Goal: Contribute content

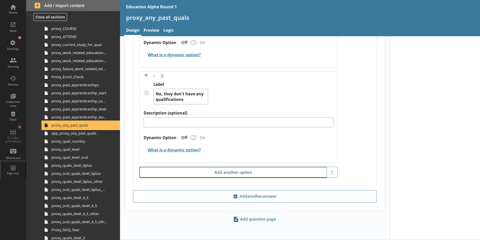
scroll to position [256, 0]
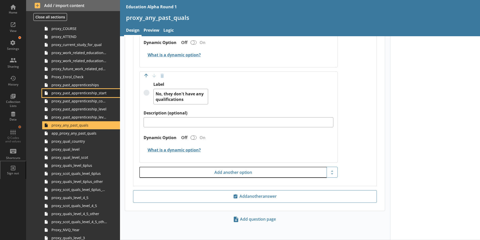
click at [88, 89] on link "proxy_past_apprenticeship_start" at bounding box center [81, 93] width 78 height 8
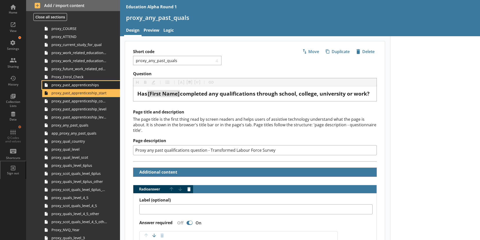
click at [88, 84] on span "proxy_past_apprenticeships" at bounding box center [80, 84] width 56 height 5
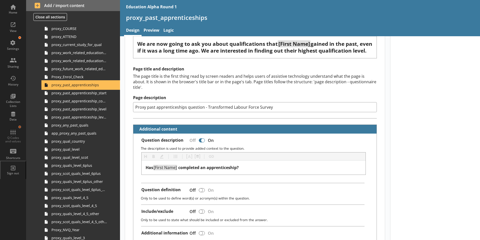
scroll to position [50, 0]
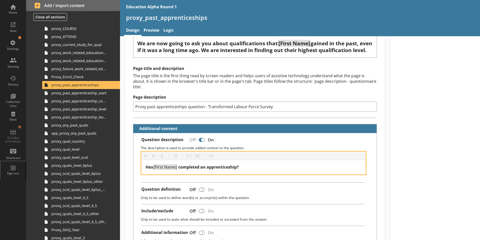
click at [153, 168] on span "[First Name]" at bounding box center [165, 167] width 24 height 6
drag, startPoint x: 180, startPoint y: 169, endPoint x: 153, endPoint y: 166, distance: 27.6
click at [153, 166] on div "Has [First Name] completed an apprenticeship?" at bounding box center [254, 167] width 216 height 6
click at [190, 166] on span "completed an apprenticeship?" at bounding box center [208, 167] width 61 height 6
drag, startPoint x: 184, startPoint y: 168, endPoint x: 153, endPoint y: 168, distance: 31.2
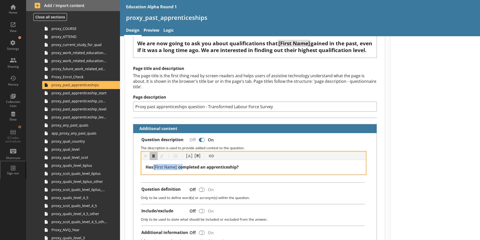
click at [153, 168] on div "Has [First Name] completed an apprenticeship?" at bounding box center [254, 167] width 216 height 6
click at [154, 158] on button "Bold" at bounding box center [154, 156] width 8 height 8
click at [186, 169] on span "completed an apprenticeship?" at bounding box center [209, 167] width 61 height 6
type textarea "x"
